Goal: Task Accomplishment & Management: Manage account settings

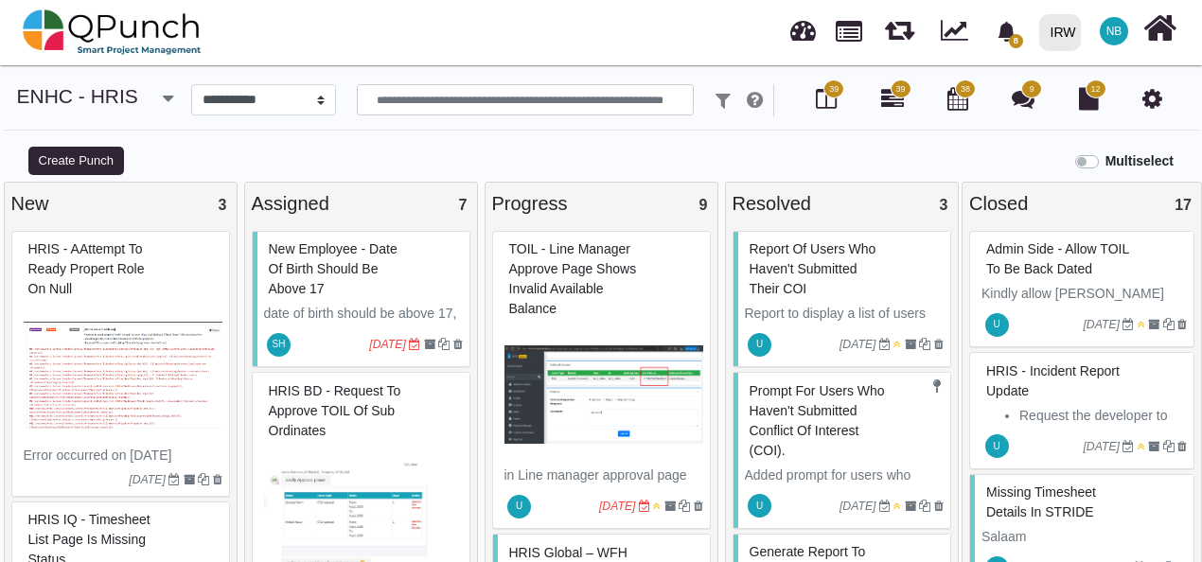
select select "*******"
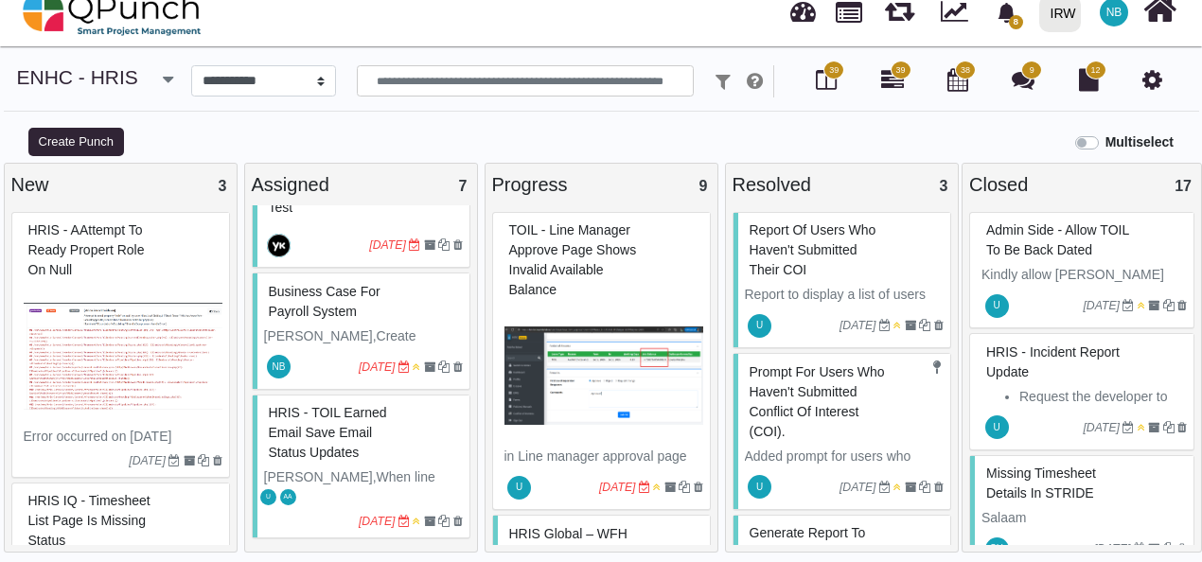
scroll to position [115, 0]
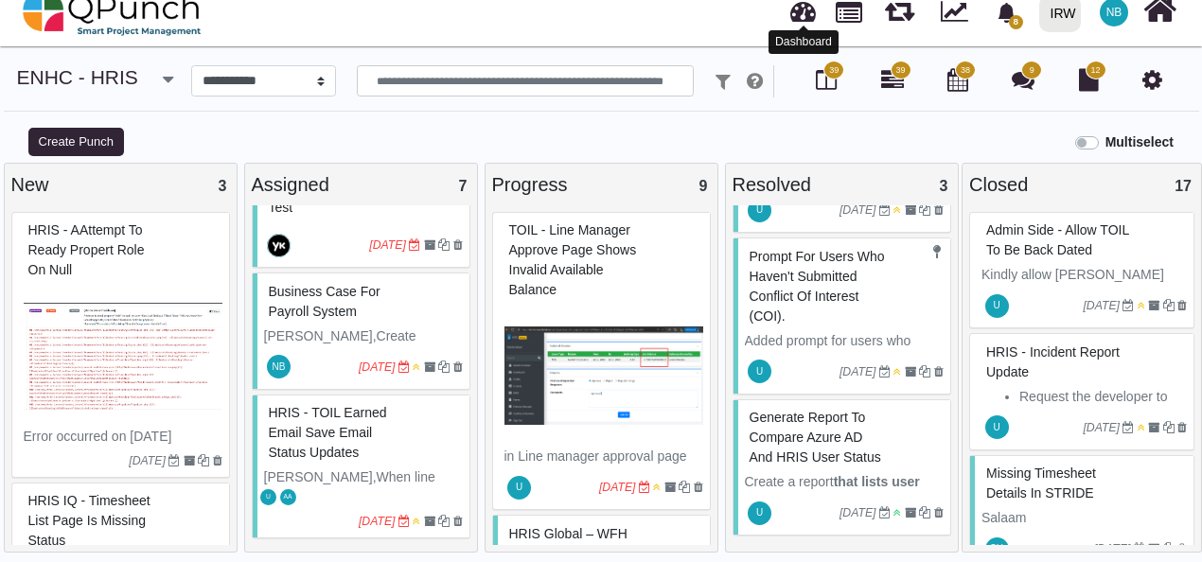
click at [805, 9] on link at bounding box center [803, 8] width 26 height 31
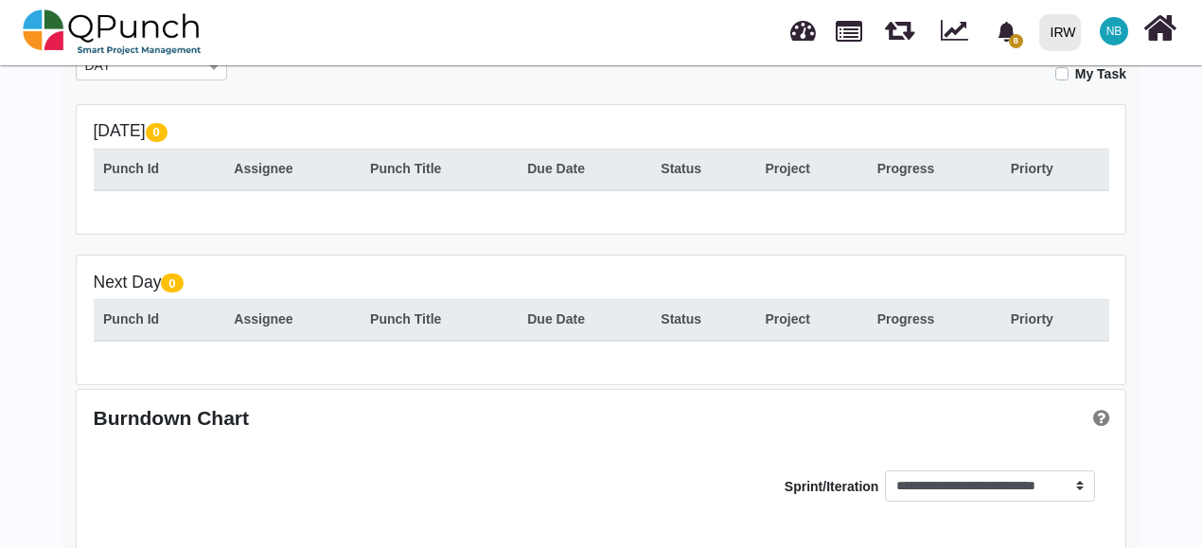
scroll to position [386, 0]
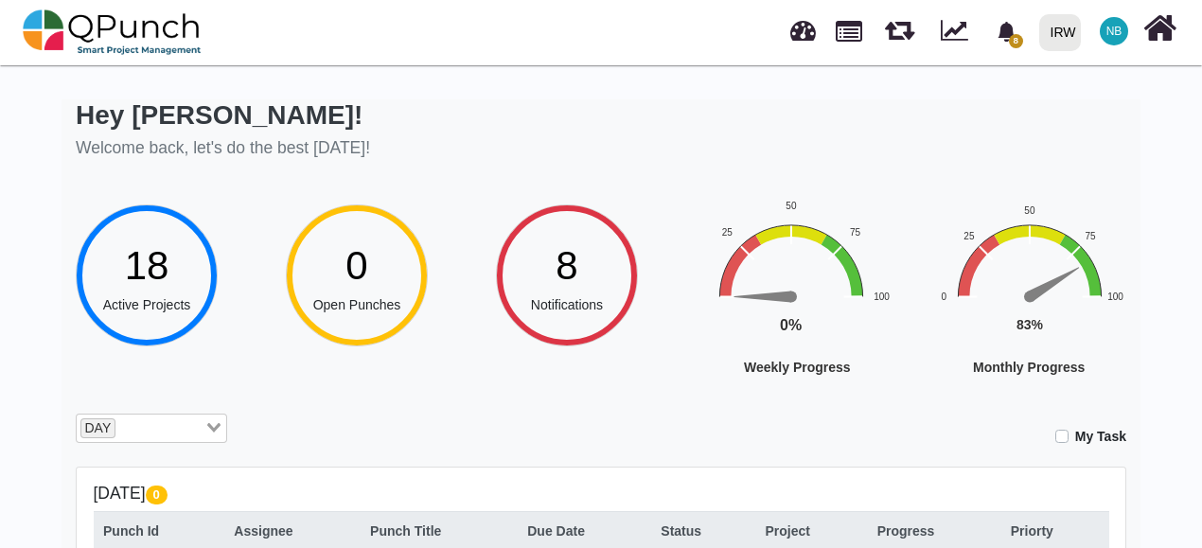
click at [1116, 31] on span "NB" at bounding box center [1114, 31] width 16 height 11
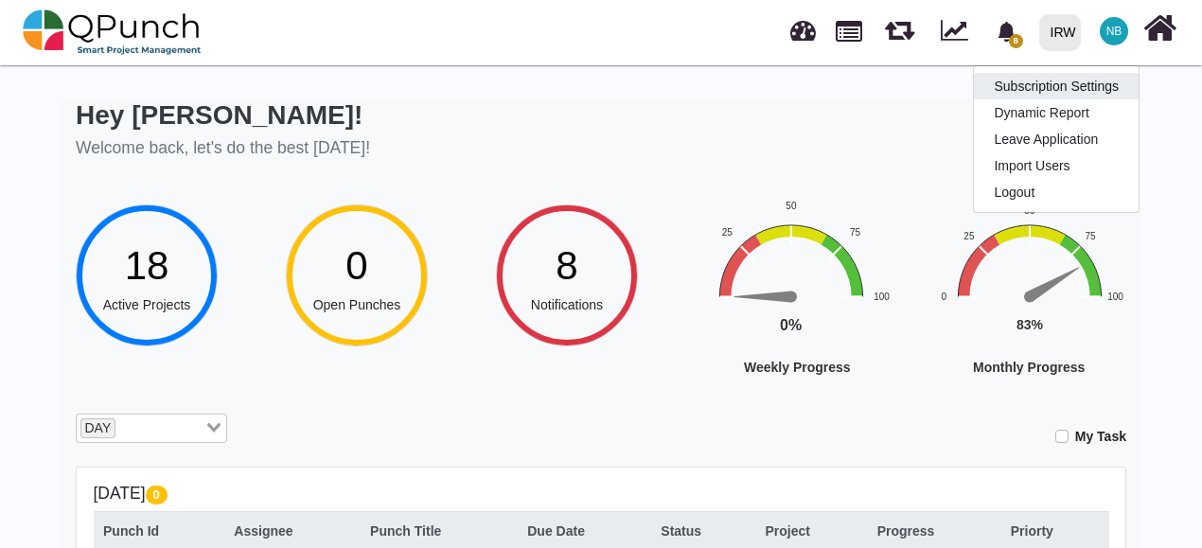
click at [1098, 89] on link "Subscription Settings" at bounding box center [1056, 86] width 165 height 26
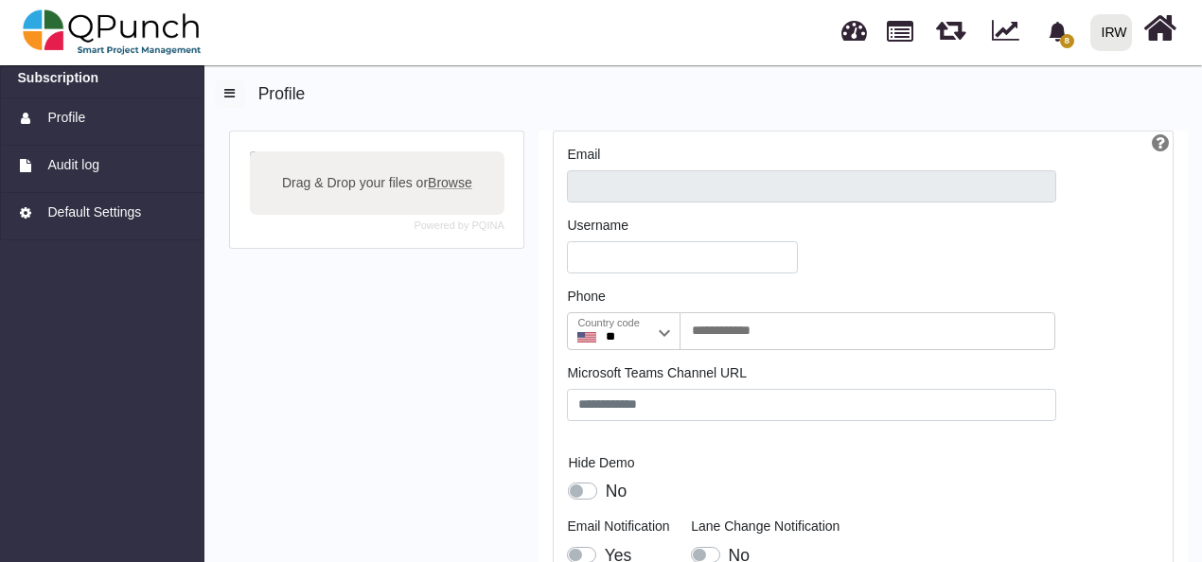
type input "**********"
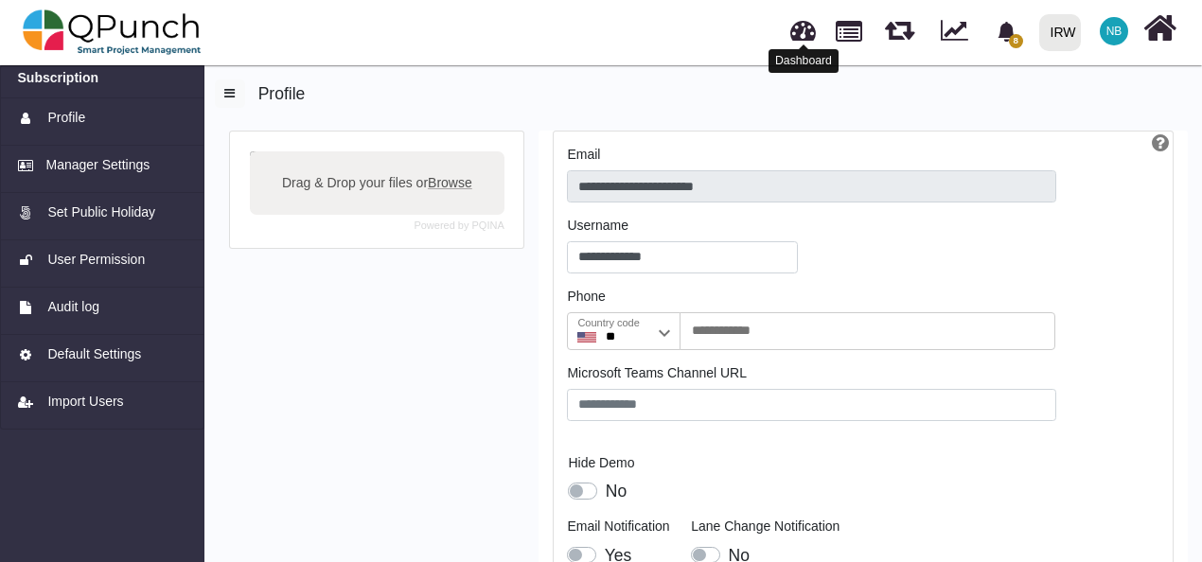
click at [797, 38] on link at bounding box center [803, 27] width 26 height 31
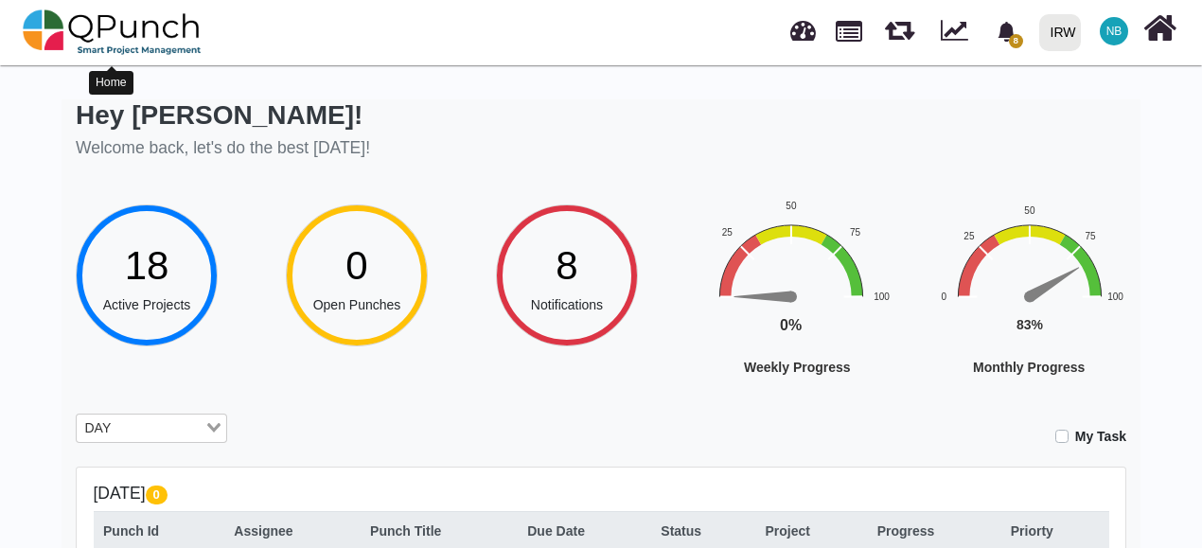
click at [81, 21] on img at bounding box center [112, 32] width 179 height 57
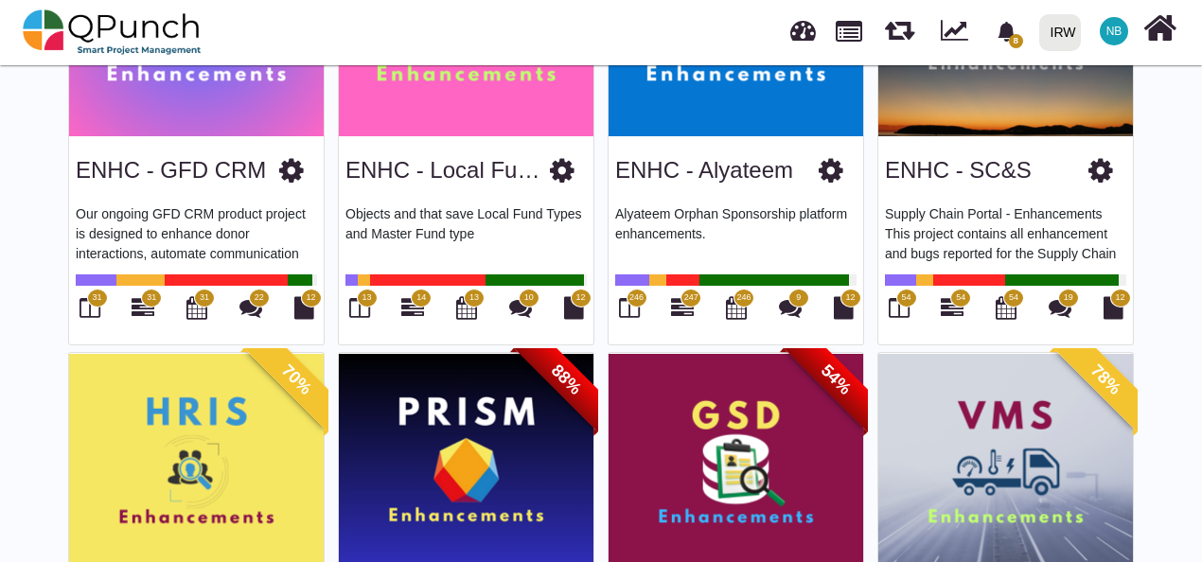
scroll to position [299, 0]
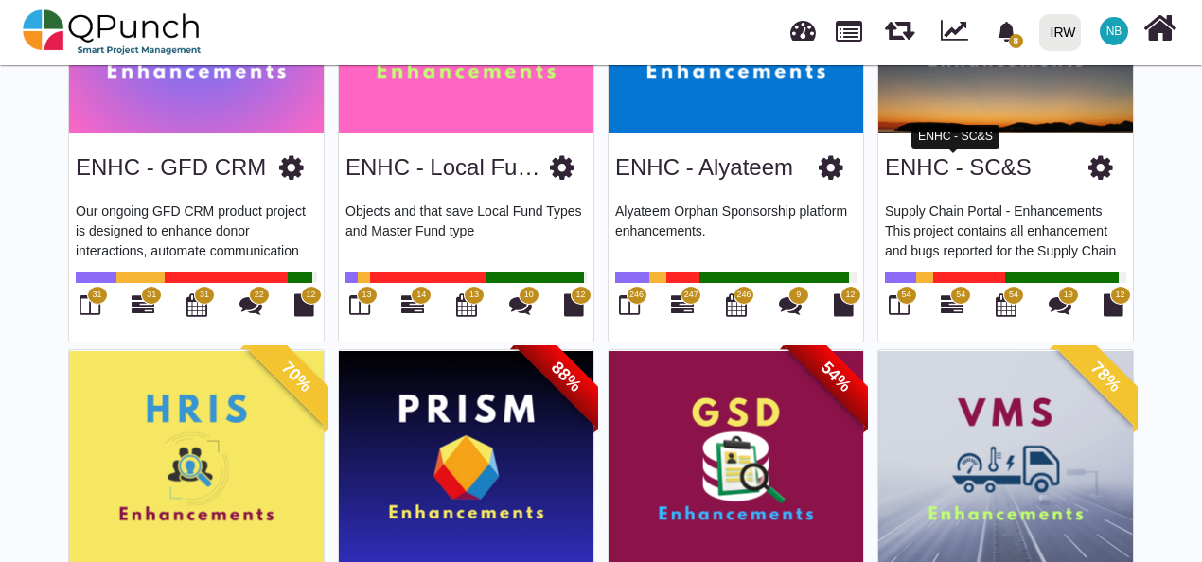
click at [942, 167] on link "ENHC - SC&S" at bounding box center [958, 167] width 147 height 26
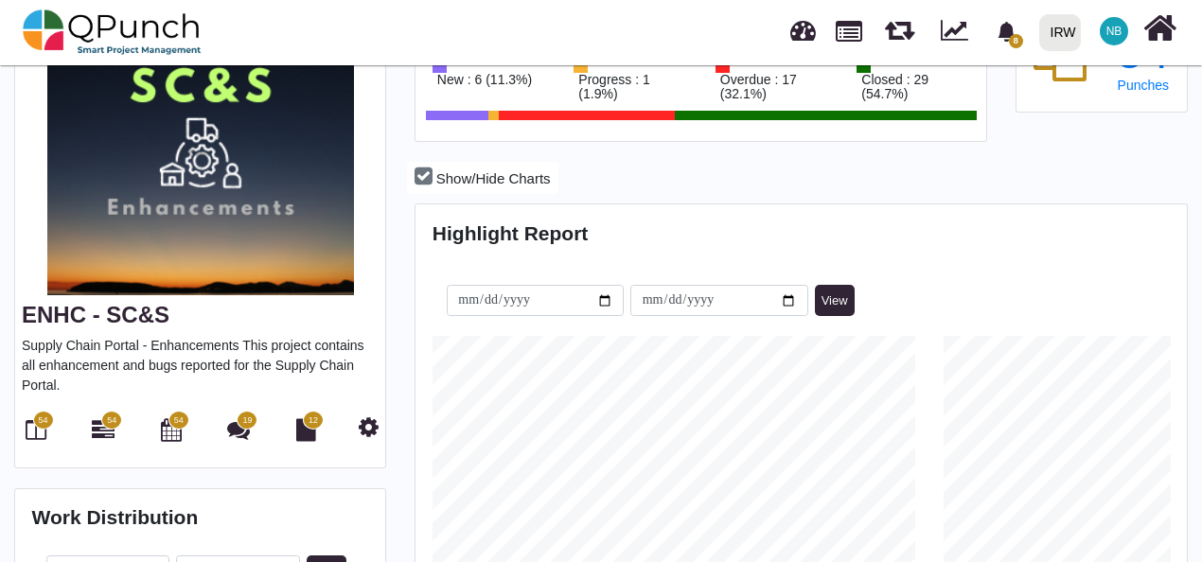
scroll to position [177, 0]
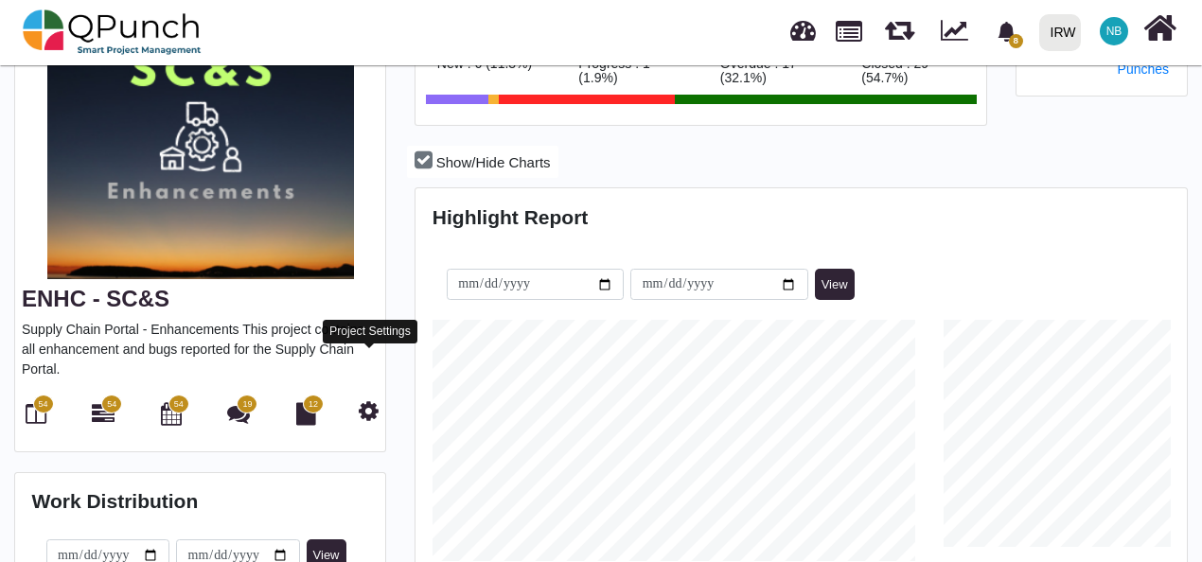
click at [365, 399] on icon at bounding box center [369, 410] width 20 height 23
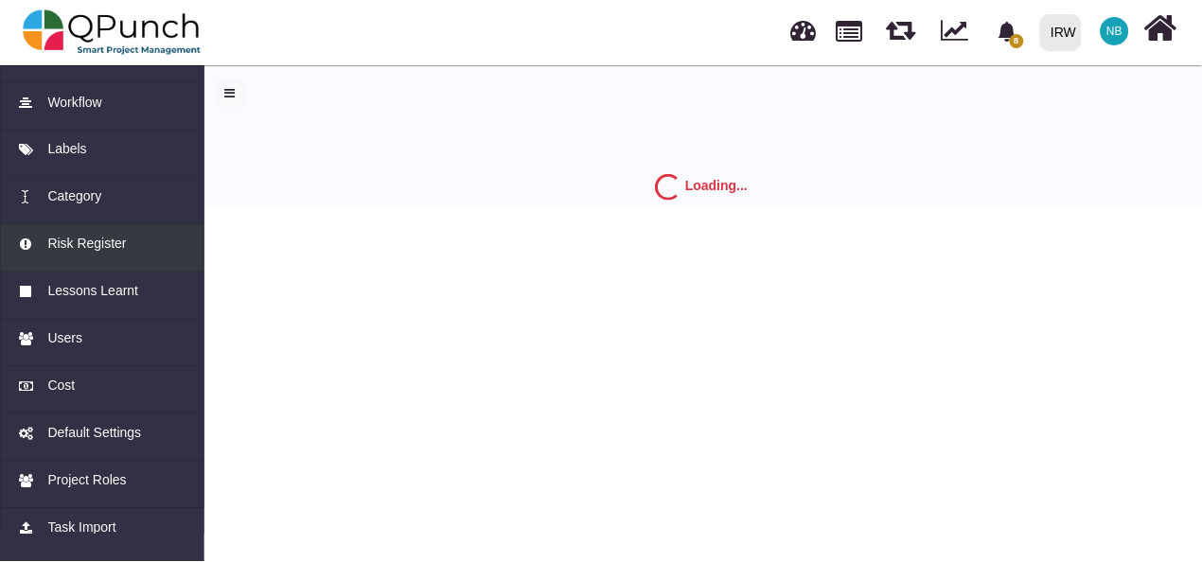
scroll to position [215, 0]
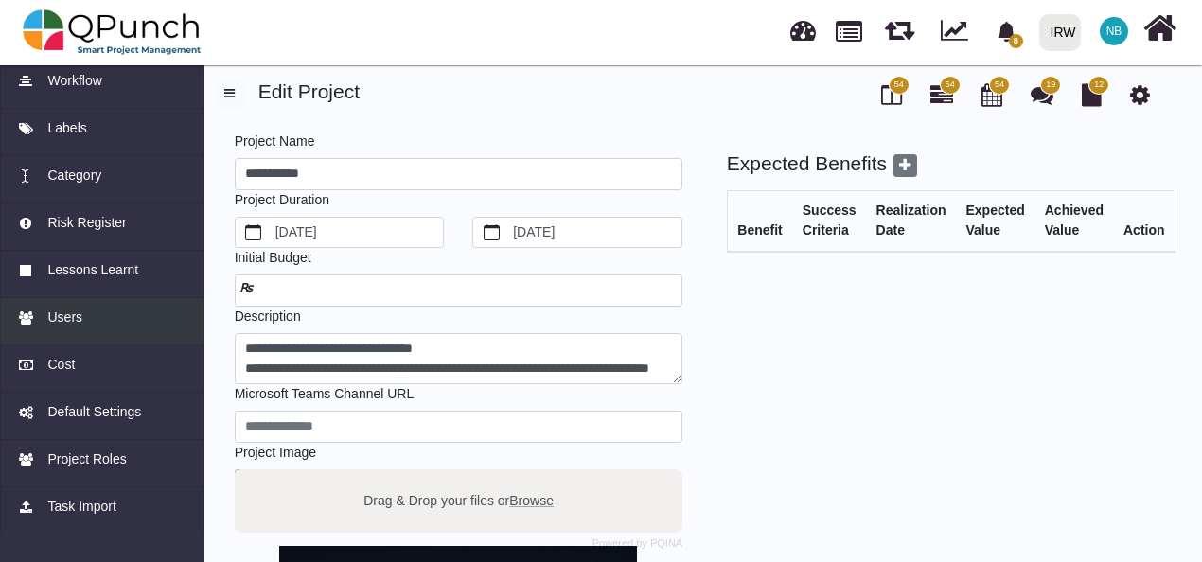
click at [65, 312] on span "Users" at bounding box center [64, 318] width 35 height 20
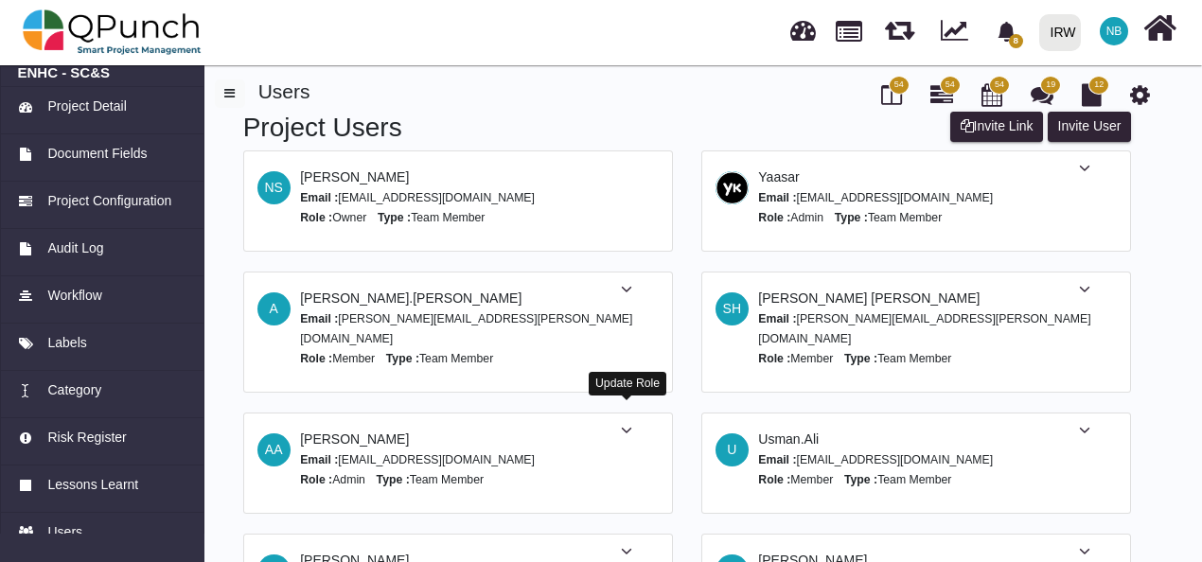
click at [624, 424] on icon at bounding box center [626, 430] width 11 height 13
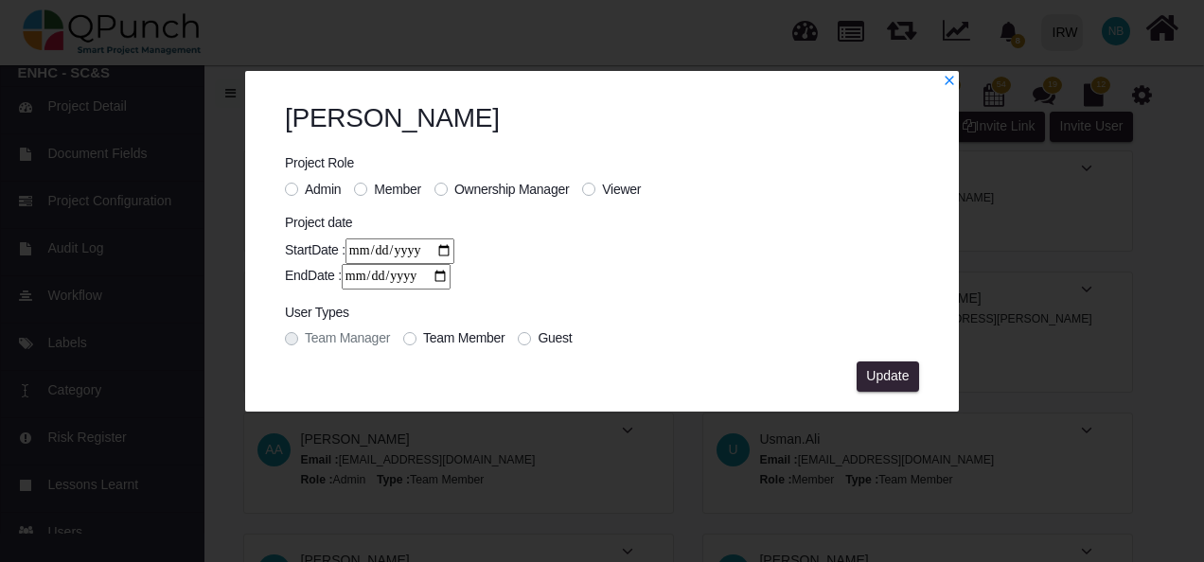
click at [305, 337] on label "Team Manager" at bounding box center [347, 338] width 85 height 20
click at [537, 338] on label "Guest" at bounding box center [554, 338] width 34 height 20
click at [423, 339] on label "Team Member" at bounding box center [463, 338] width 81 height 20
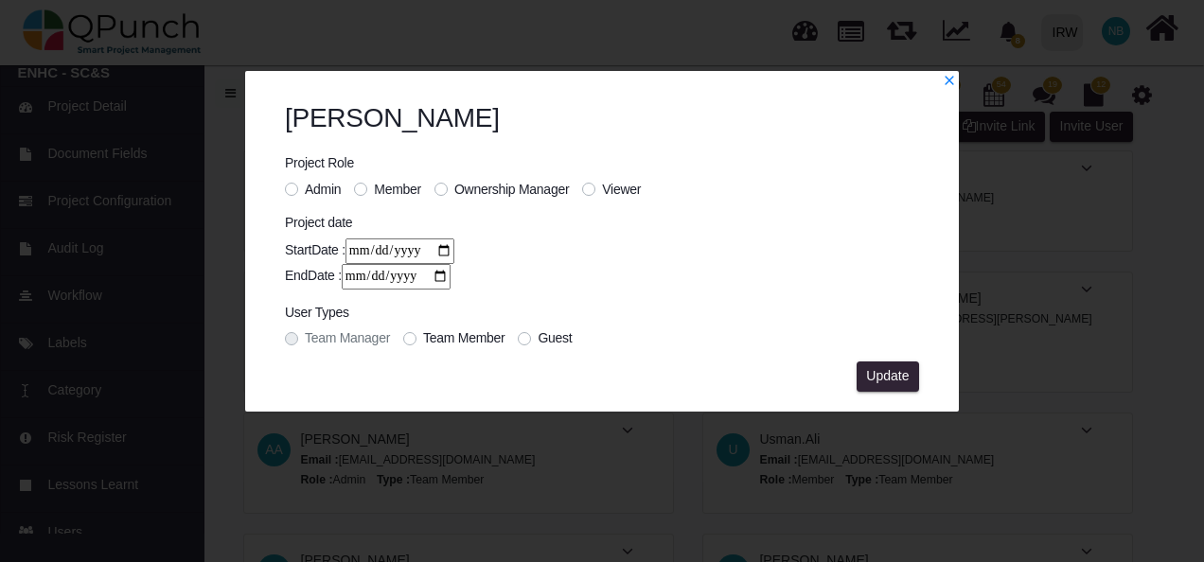
click at [305, 340] on label "Team Manager" at bounding box center [347, 338] width 85 height 20
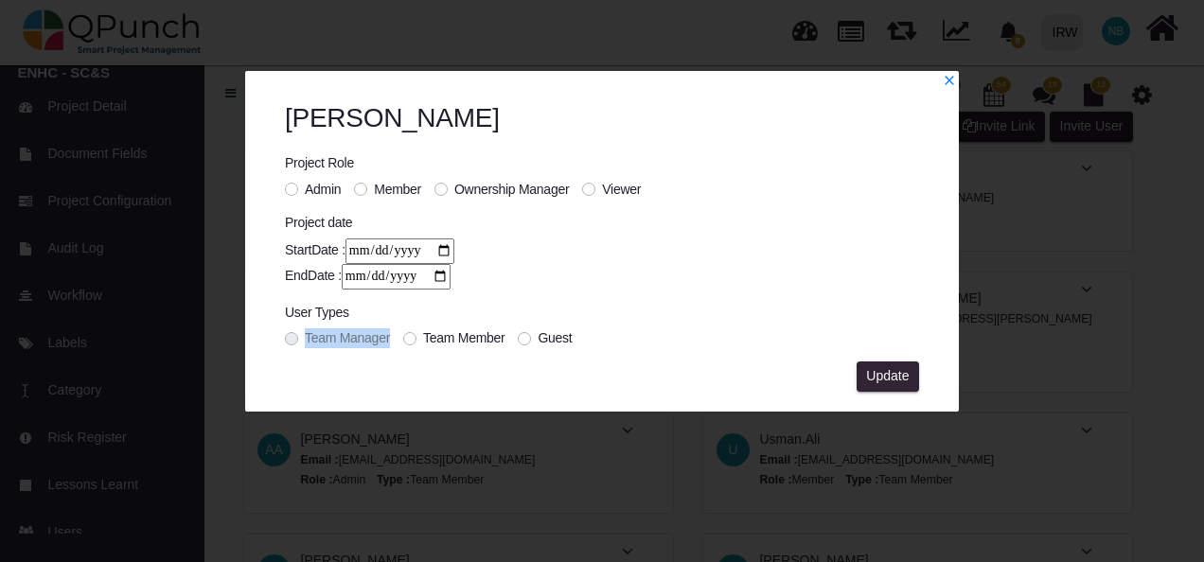
click at [305, 340] on label "Team Manager" at bounding box center [347, 338] width 85 height 20
click at [950, 79] on icon "x" at bounding box center [948, 80] width 9 height 9
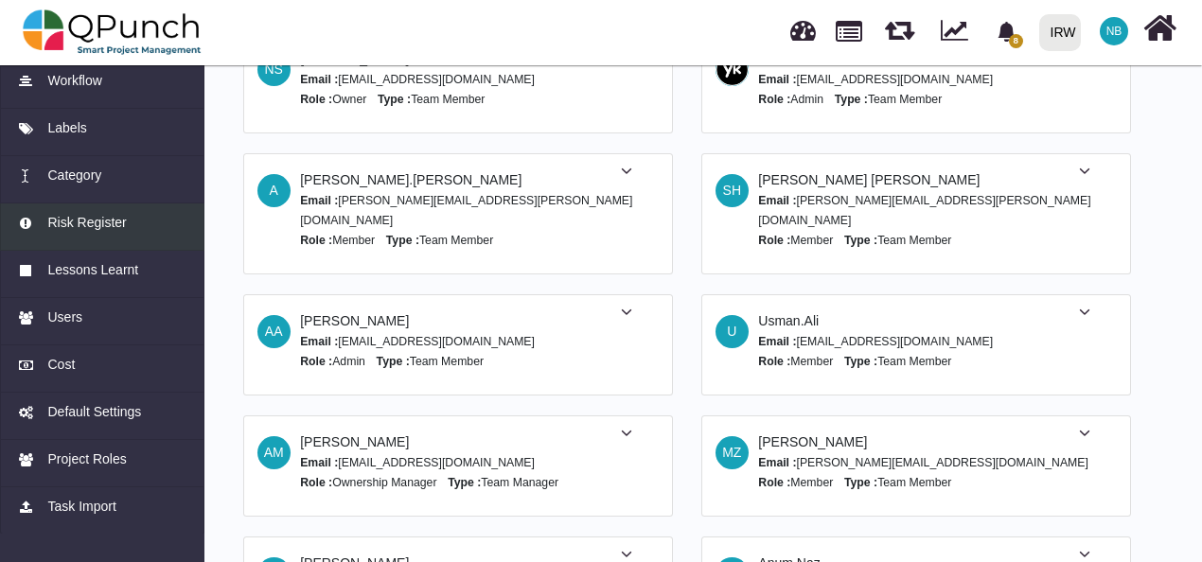
scroll to position [119, 0]
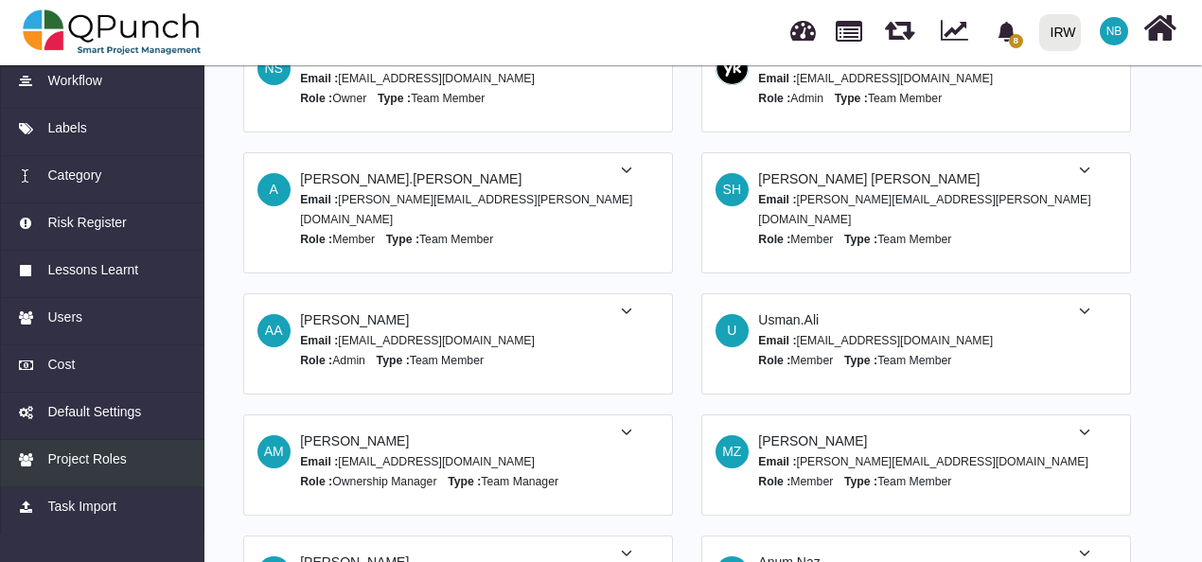
click at [110, 464] on span "Project Roles" at bounding box center [86, 459] width 79 height 20
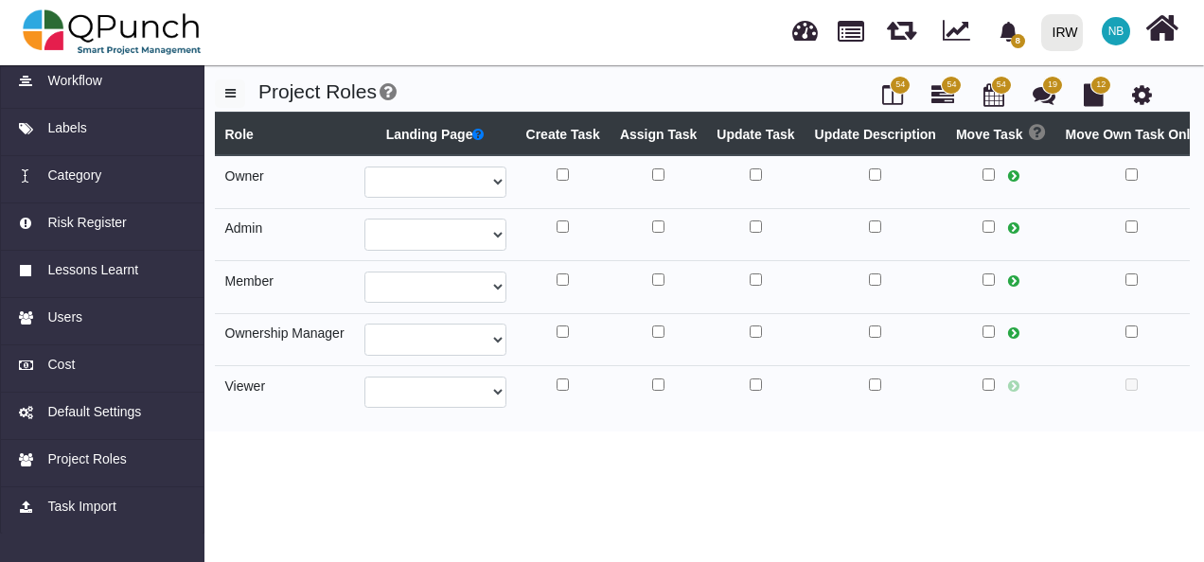
select select
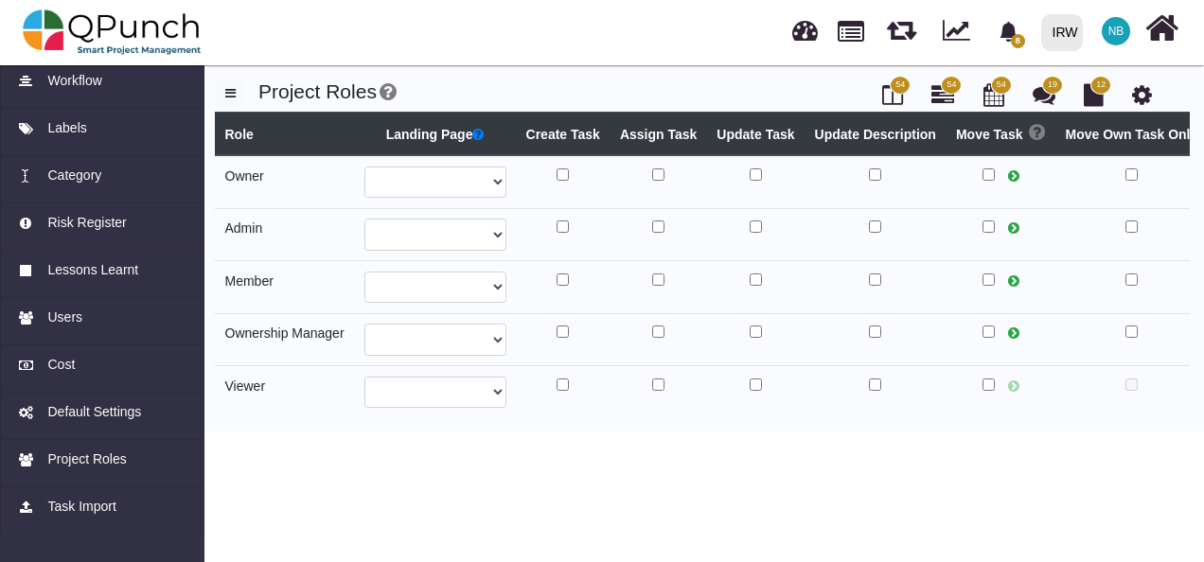
click at [1117, 26] on span "NB" at bounding box center [1116, 31] width 16 height 11
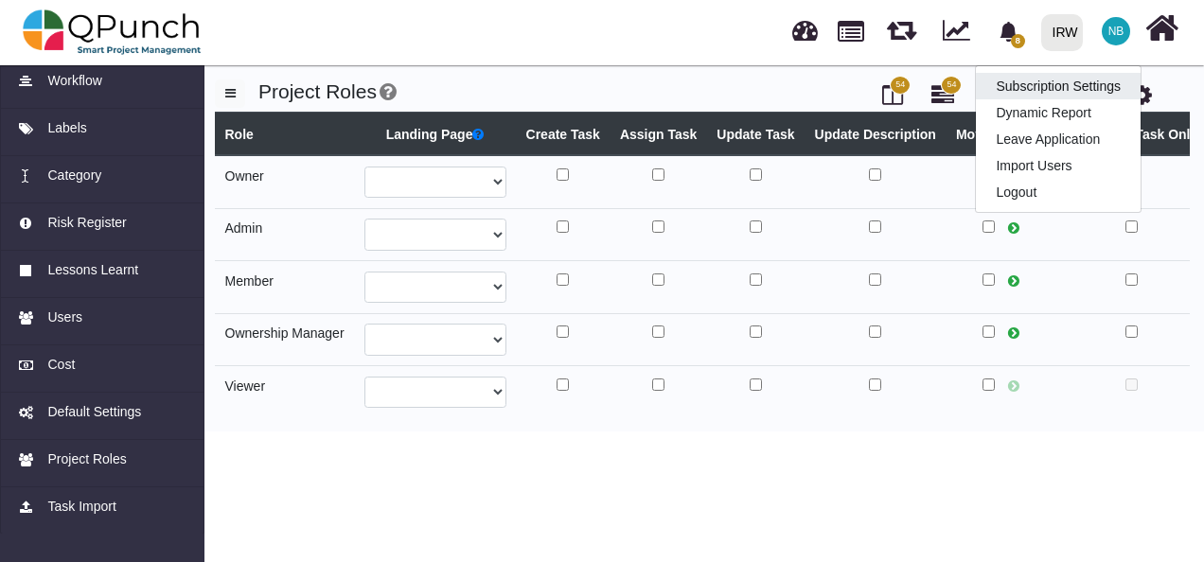
click at [1100, 85] on link "Subscription Settings" at bounding box center [1058, 86] width 165 height 26
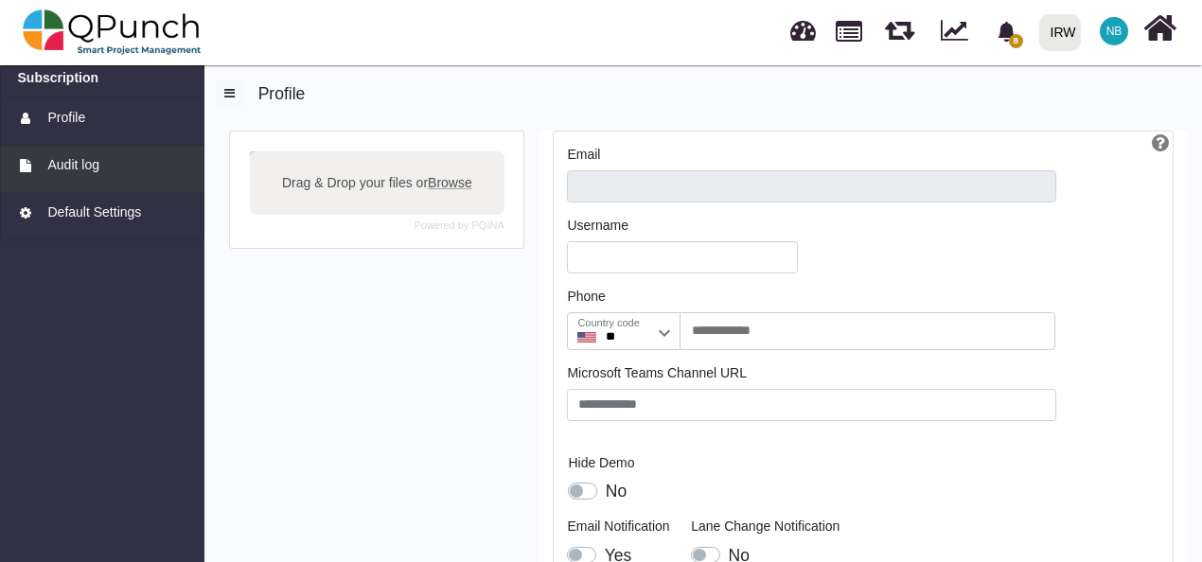
type input "**********"
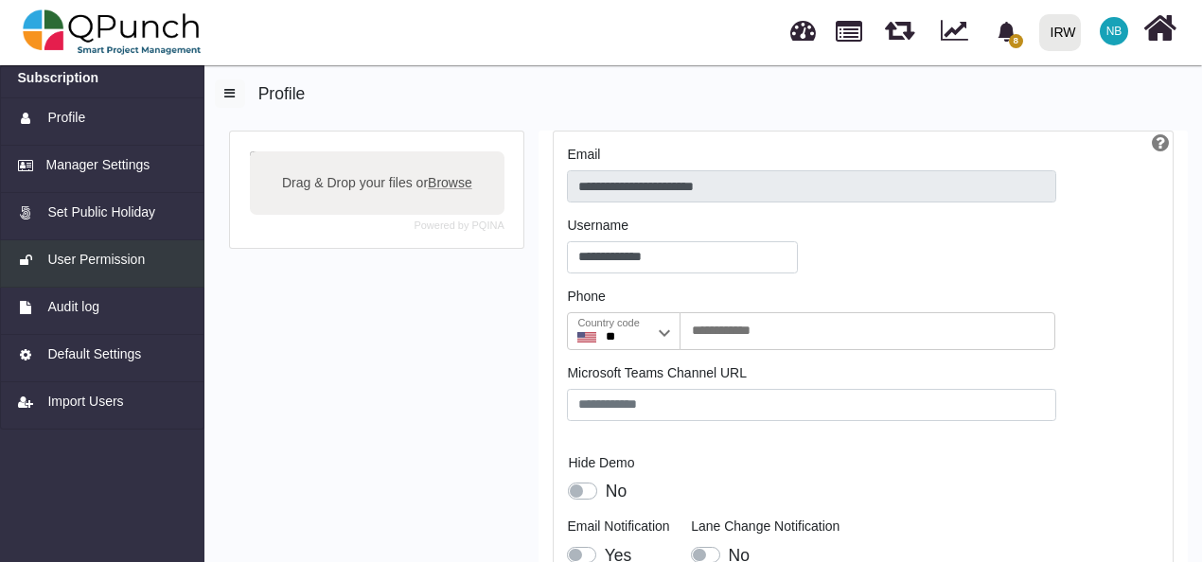
click at [121, 267] on span "User Permission" at bounding box center [95, 260] width 97 height 20
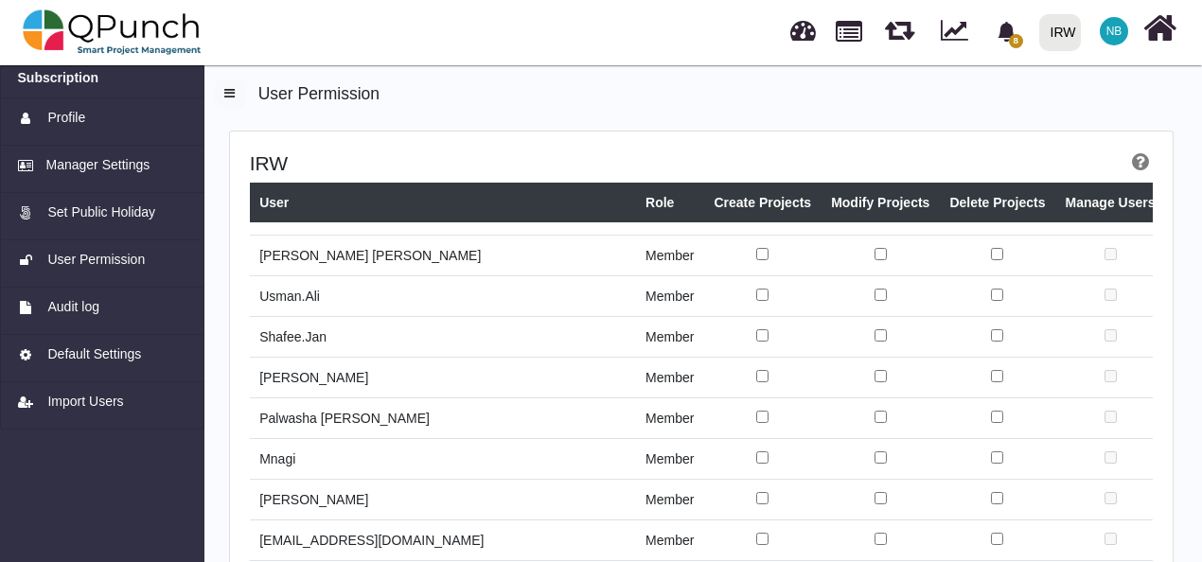
scroll to position [2596, 0]
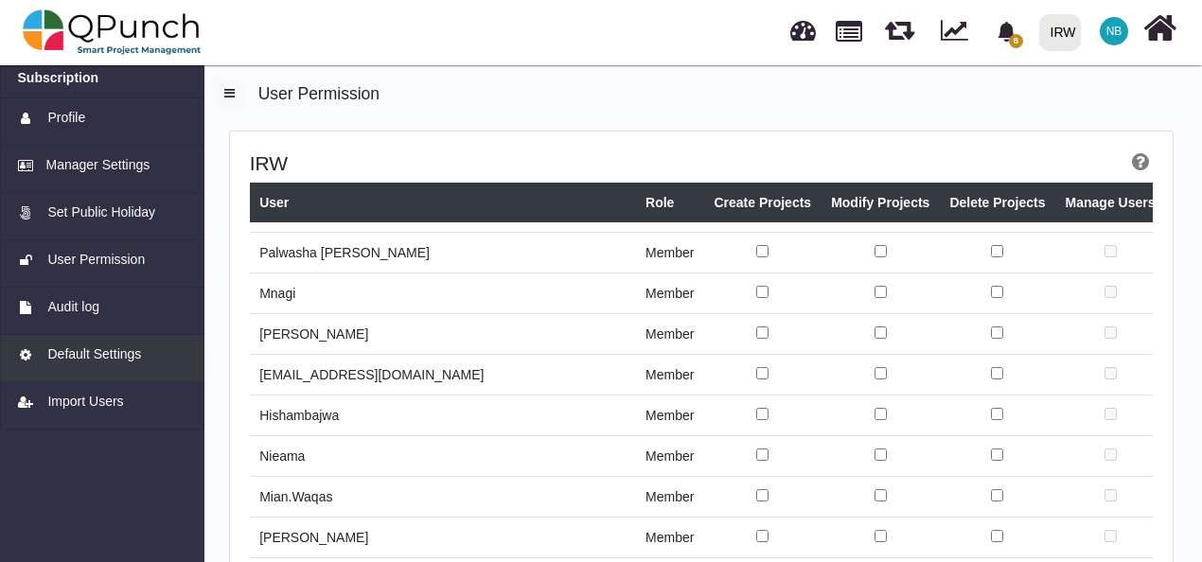
click at [67, 352] on span "Default Settings" at bounding box center [94, 354] width 94 height 20
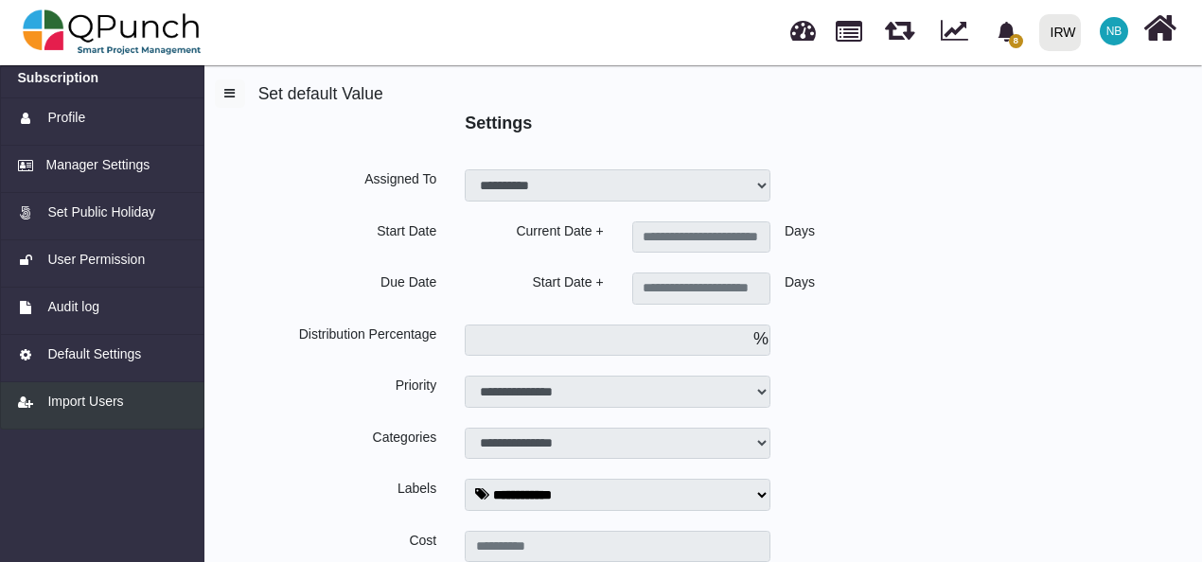
type input "*"
click at [79, 403] on span "Import Users" at bounding box center [85, 402] width 76 height 20
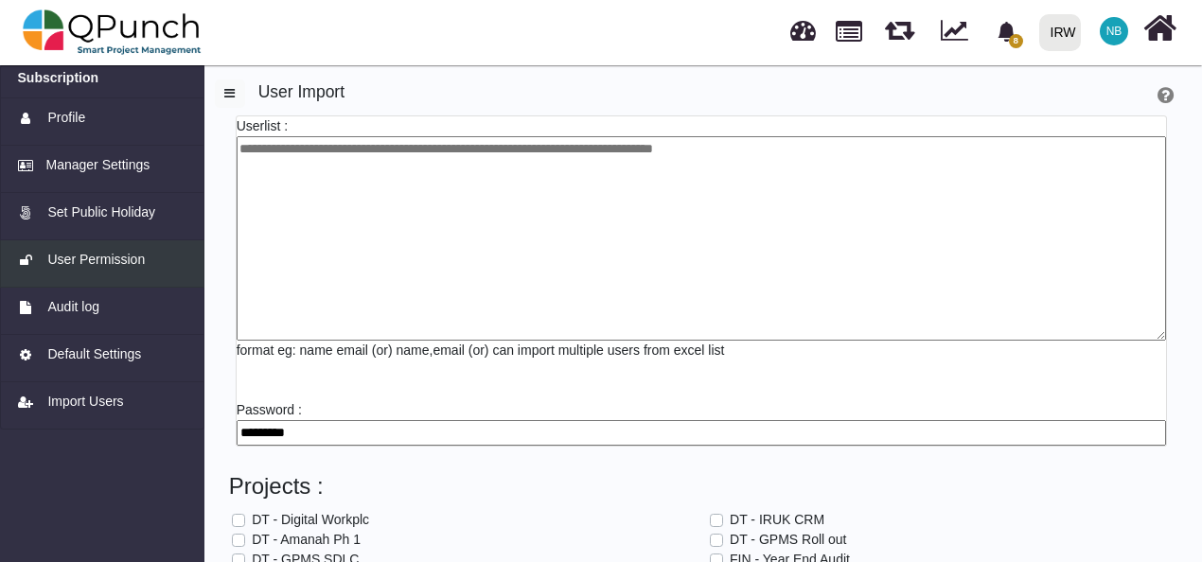
click at [102, 256] on span "User Permission" at bounding box center [95, 260] width 97 height 20
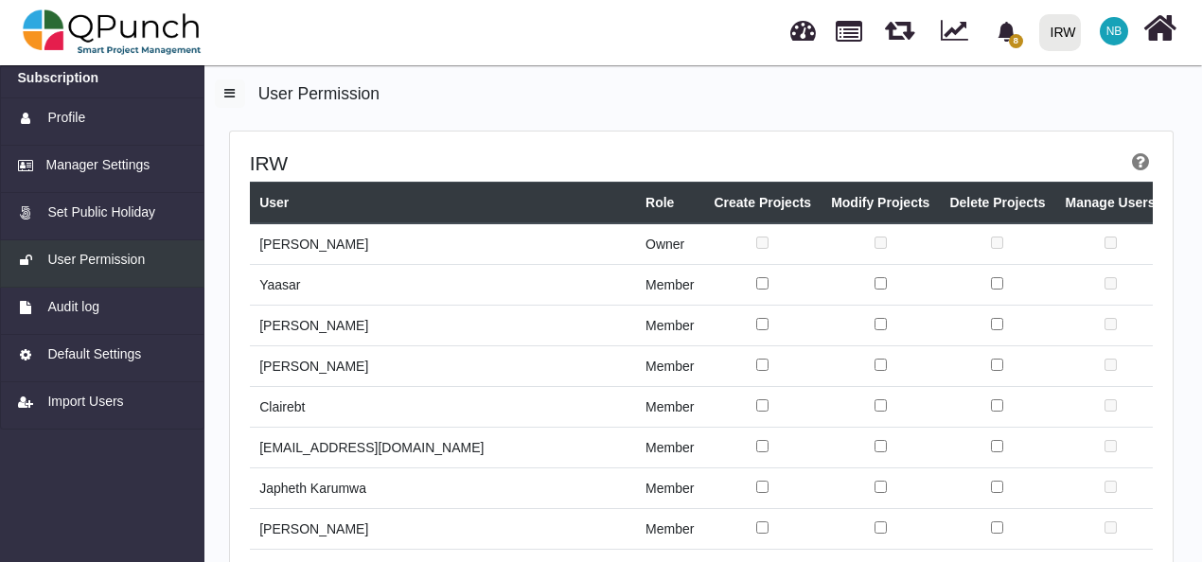
click at [102, 256] on span "User Permission" at bounding box center [95, 260] width 97 height 20
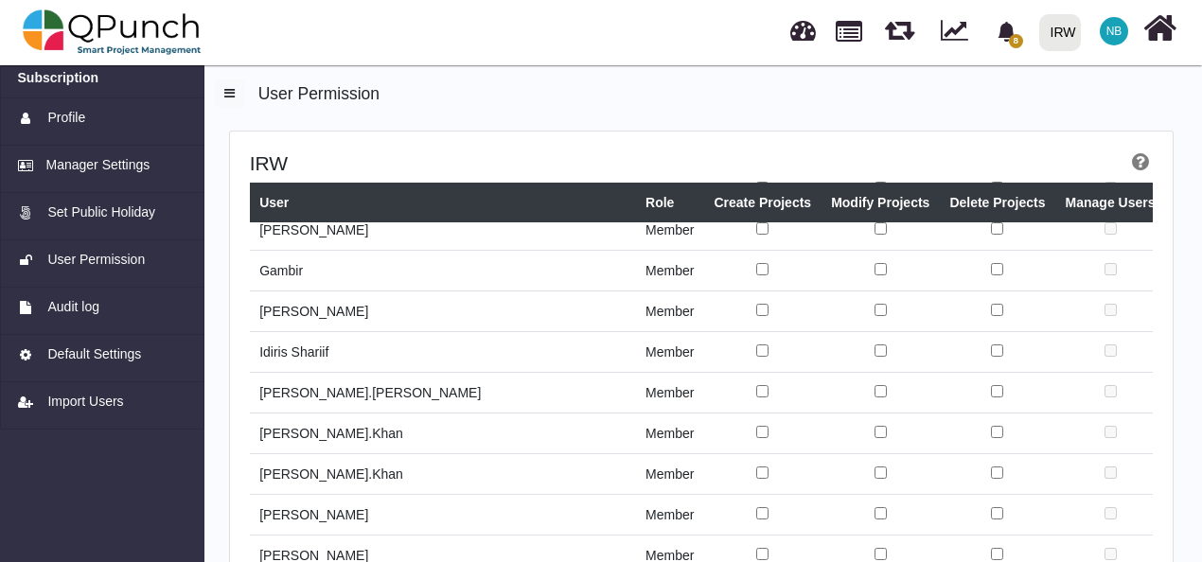
scroll to position [532, 0]
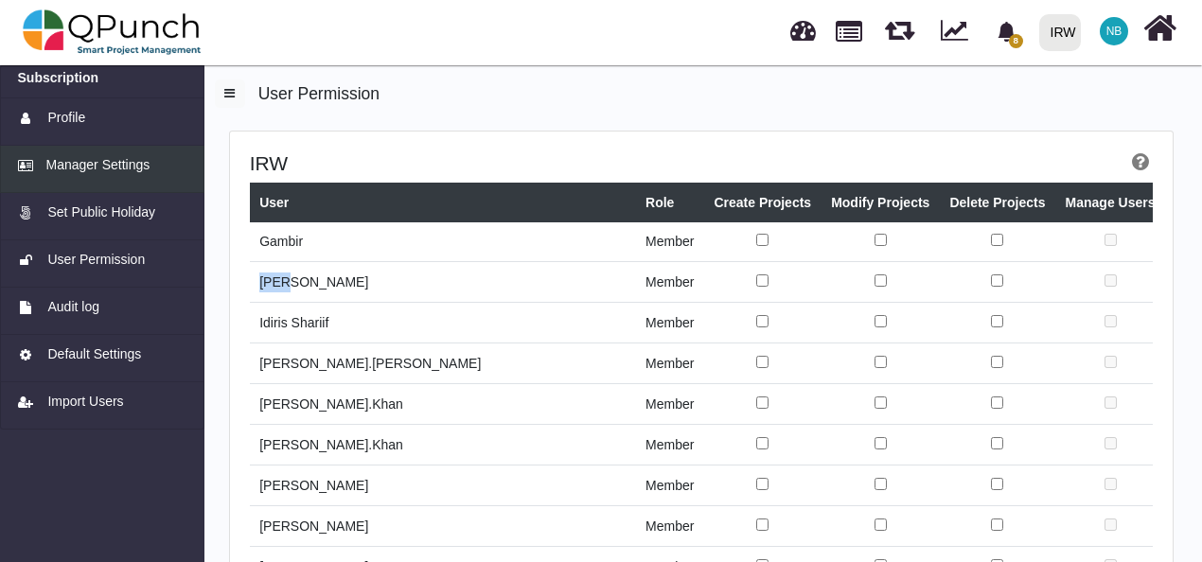
click at [110, 158] on span "Manager Settings" at bounding box center [98, 165] width 104 height 20
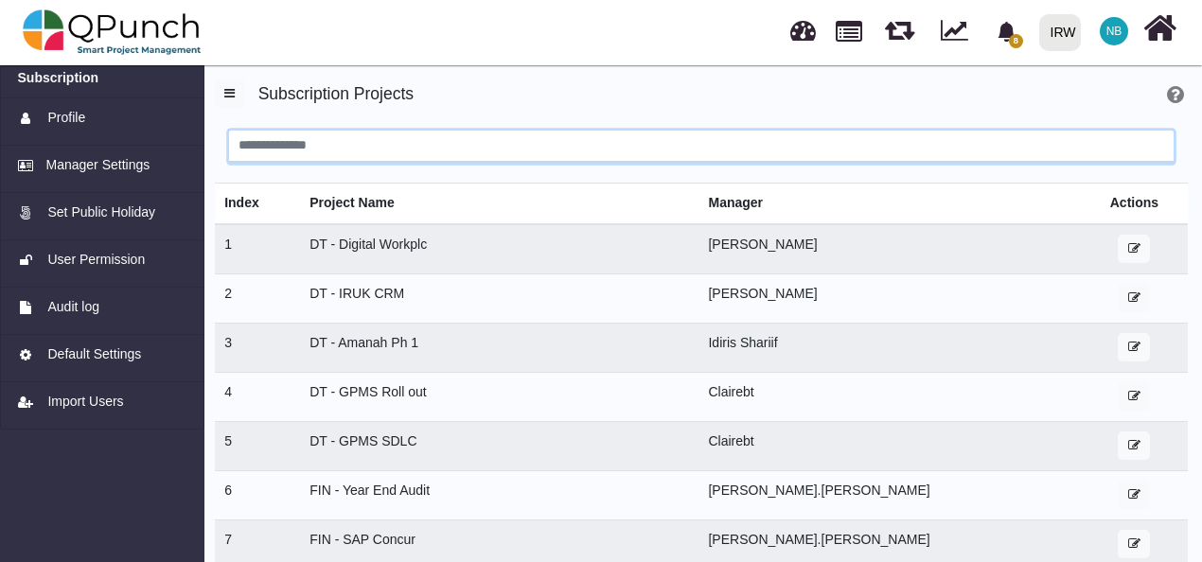
click at [810, 148] on input "search" at bounding box center [701, 147] width 944 height 32
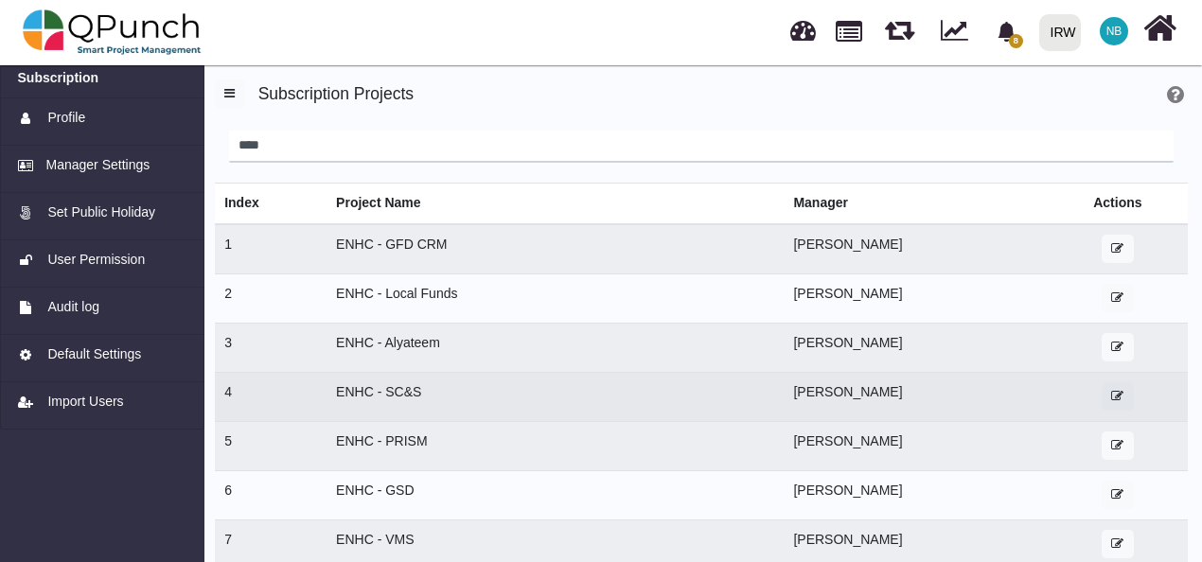
click at [1111, 390] on icon "button" at bounding box center [1117, 396] width 12 height 12
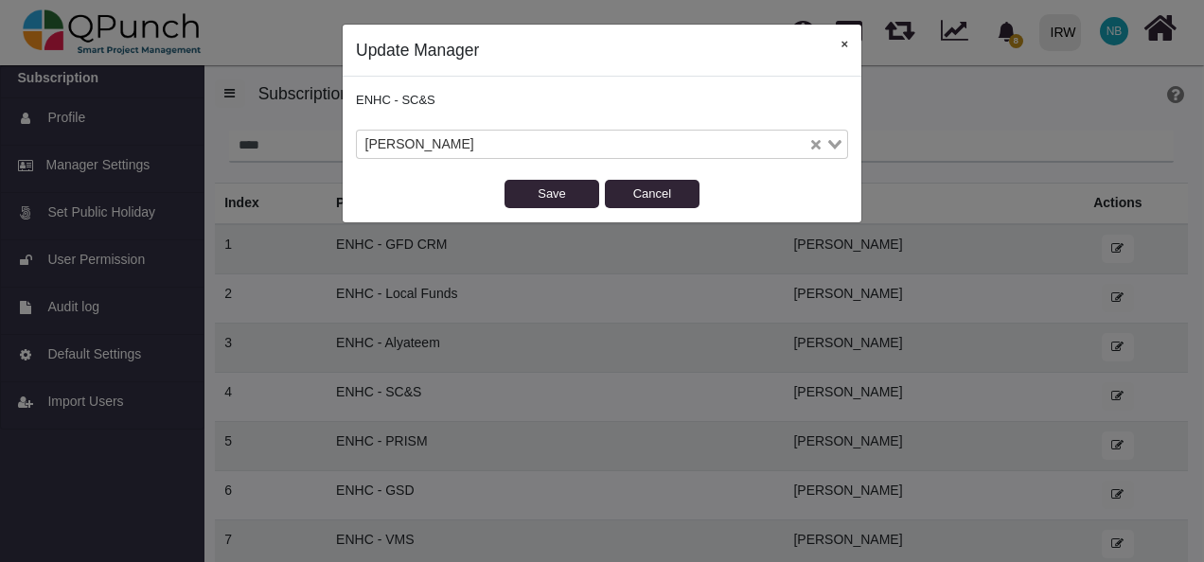
click at [844, 44] on button "×" at bounding box center [844, 44] width 34 height 39
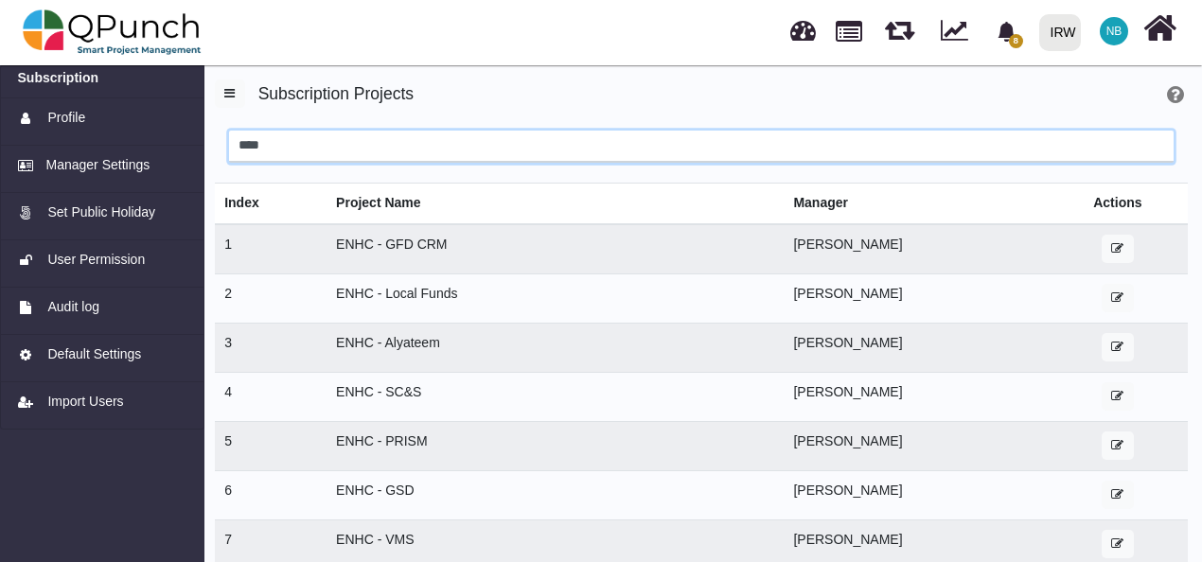
click at [517, 142] on input "****" at bounding box center [701, 147] width 944 height 32
type input "*"
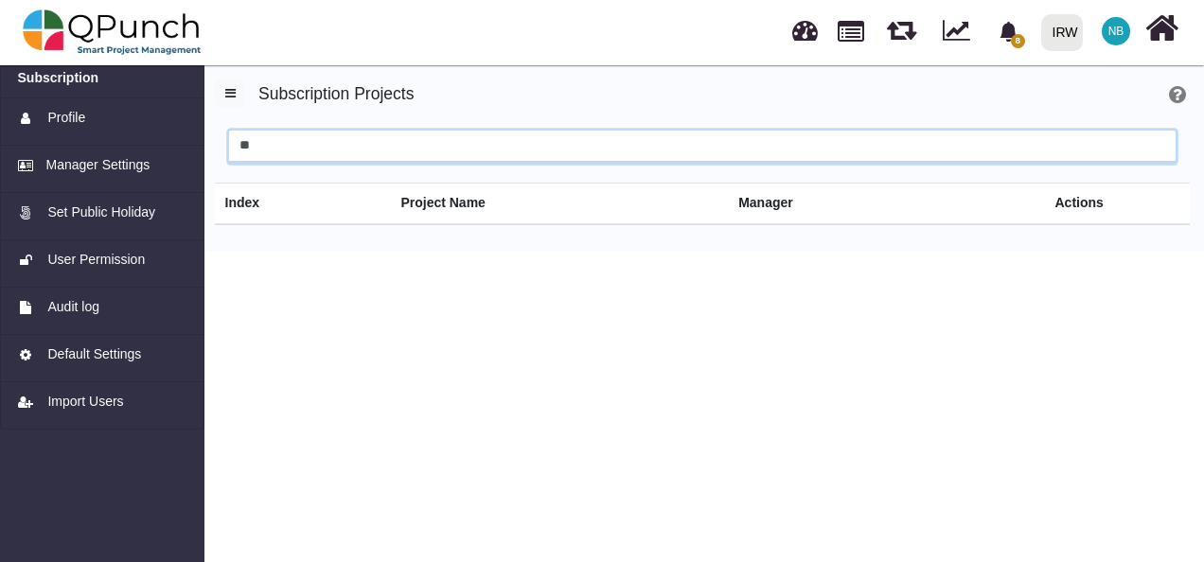
type input "*"
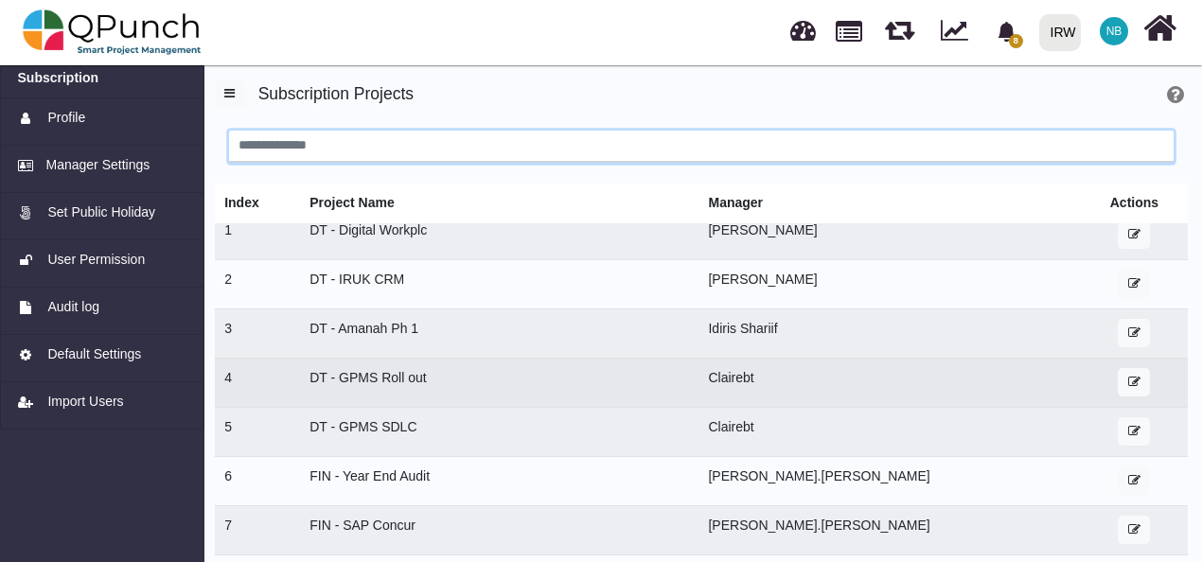
scroll to position [13, 0]
